Goal: Information Seeking & Learning: Find specific page/section

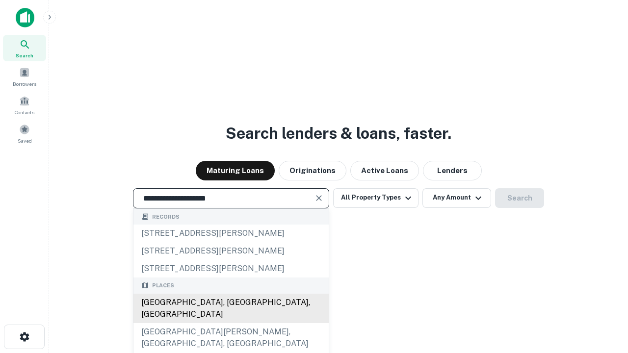
click at [231, 324] on div "[GEOGRAPHIC_DATA], [GEOGRAPHIC_DATA], [GEOGRAPHIC_DATA]" at bounding box center [231, 308] width 195 height 29
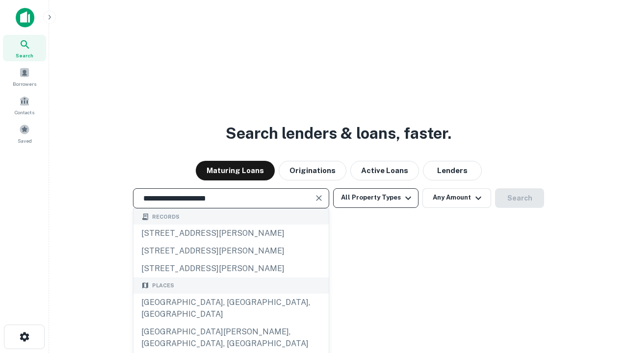
type input "**********"
click at [376, 198] on button "All Property Types" at bounding box center [375, 199] width 85 height 20
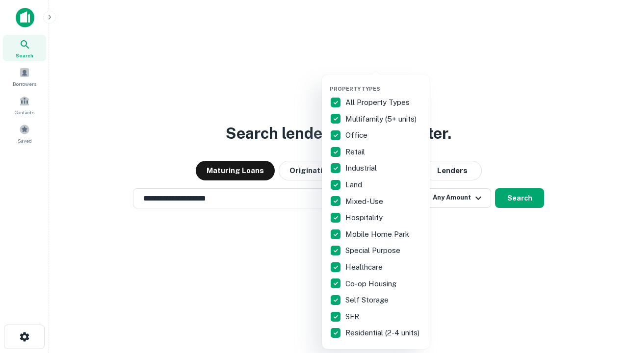
click at [384, 82] on button "button" at bounding box center [384, 82] width 108 height 0
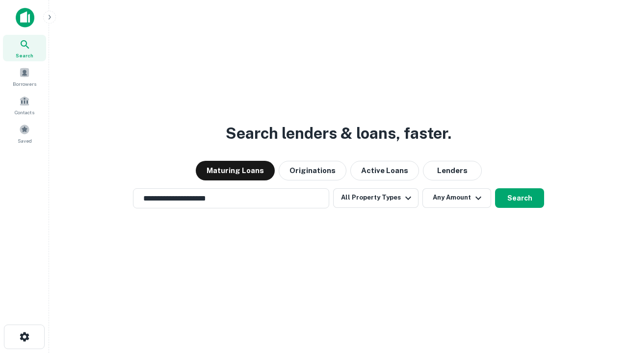
scroll to position [6, 118]
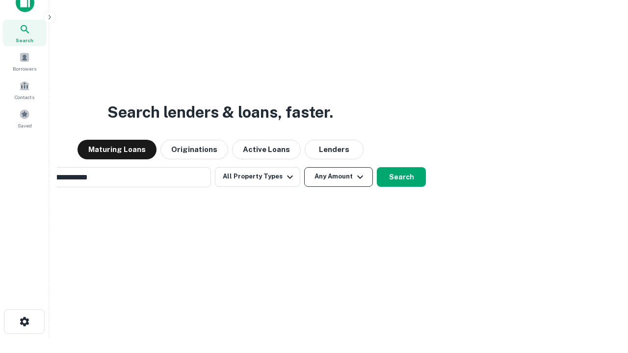
click at [304, 167] on button "Any Amount" at bounding box center [338, 177] width 69 height 20
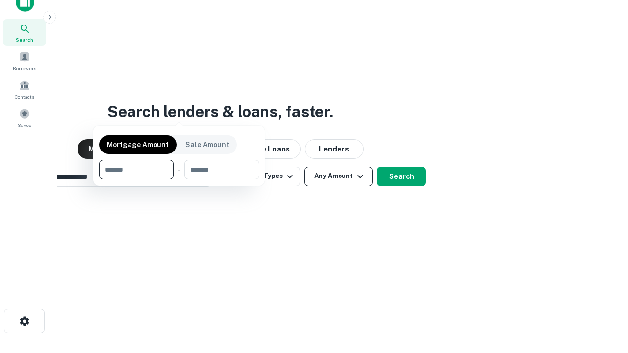
scroll to position [71, 278]
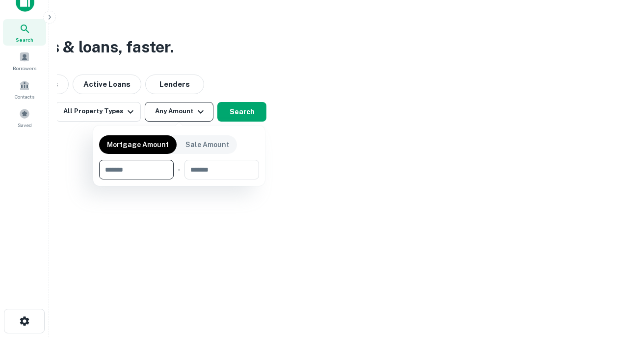
type input "*******"
click at [179, 180] on button "button" at bounding box center [179, 180] width 160 height 0
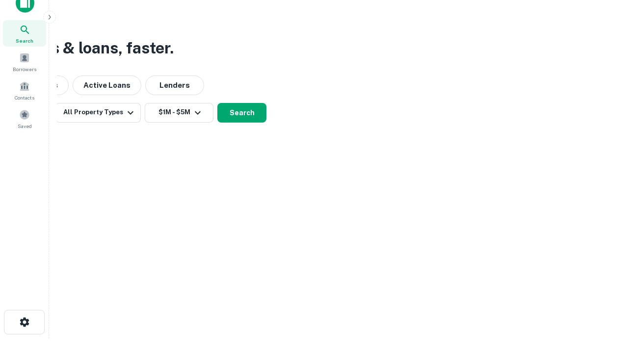
scroll to position [6, 181]
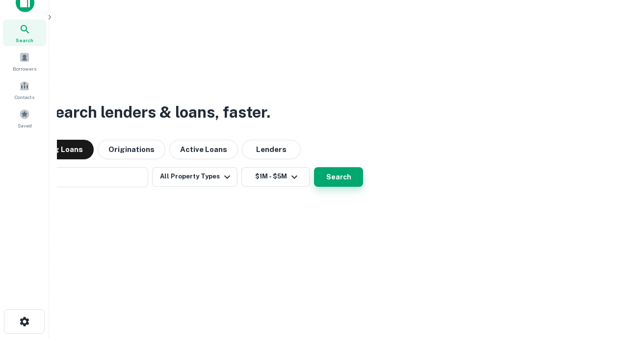
click at [314, 167] on button "Search" at bounding box center [338, 177] width 49 height 20
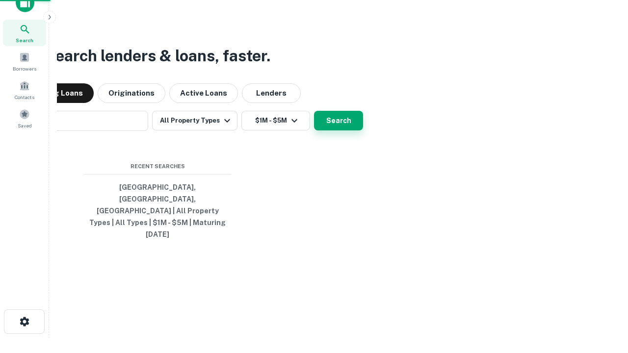
scroll to position [26, 278]
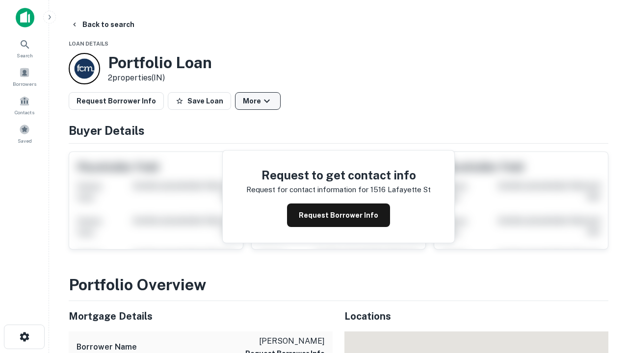
click at [258, 101] on button "More" at bounding box center [258, 101] width 46 height 18
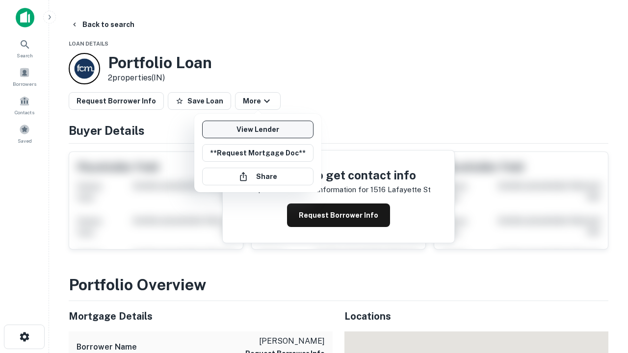
click at [258, 130] on link "View Lender" at bounding box center [257, 130] width 111 height 18
